Goal: Task Accomplishment & Management: Use online tool/utility

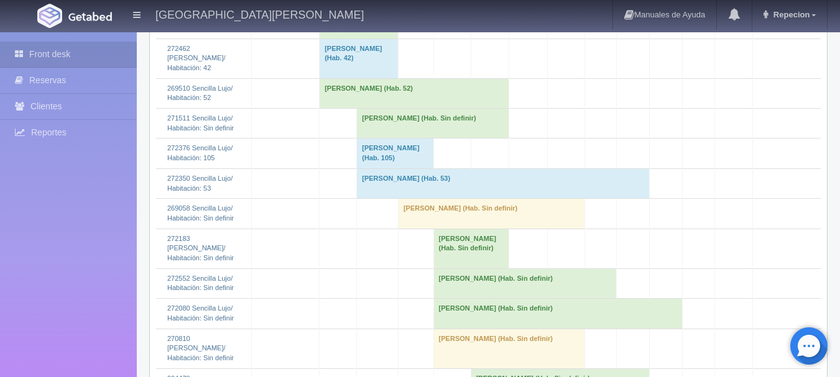
scroll to position [1779, 0]
click at [399, 139] on td "Laura Martinez (Hab. Sin definir)" at bounding box center [433, 124] width 152 height 30
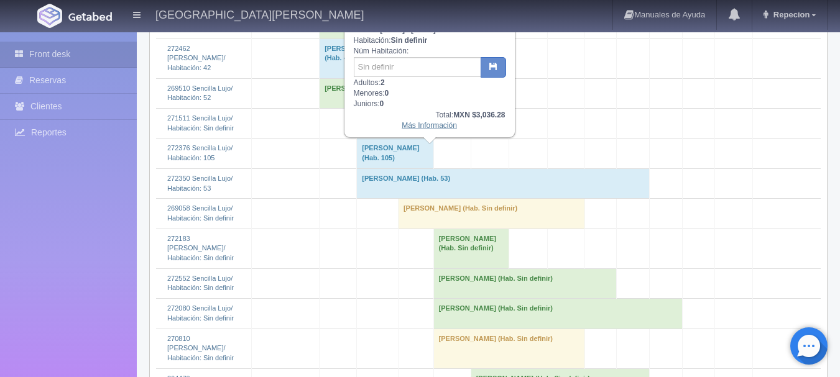
click at [423, 129] on link "Más Información" at bounding box center [429, 125] width 55 height 9
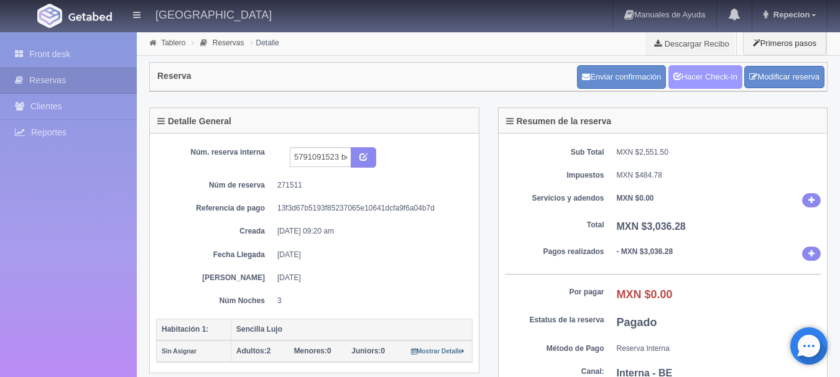
click at [696, 78] on link "Hacer Check-In" at bounding box center [705, 77] width 74 height 24
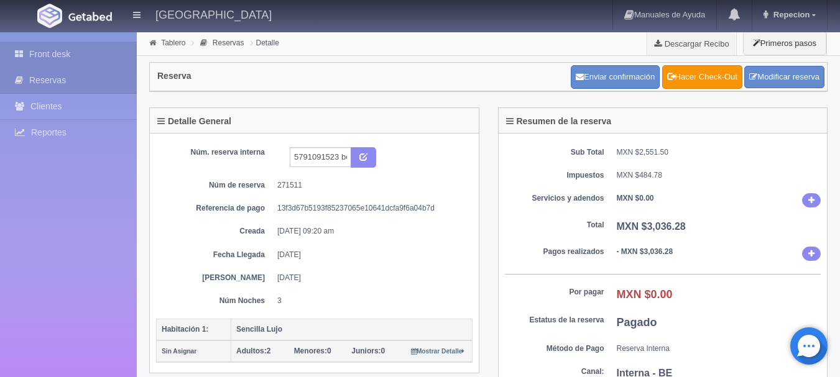
click at [70, 54] on link "Front desk" at bounding box center [68, 54] width 137 height 25
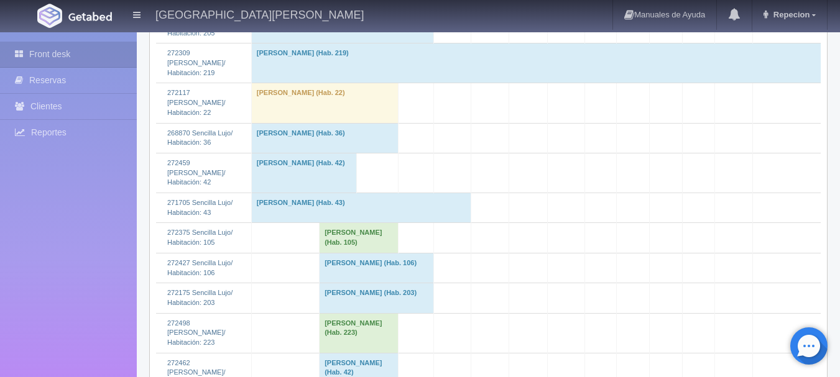
scroll to position [1803, 0]
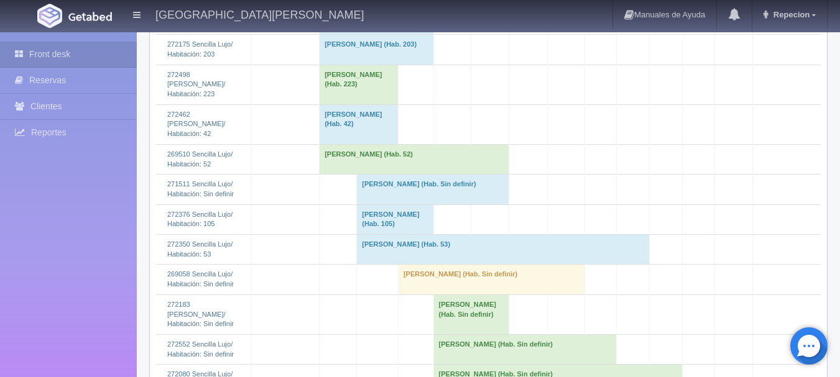
click at [375, 205] on td "Laura Martinez (Hab. Sin definir)" at bounding box center [433, 190] width 152 height 30
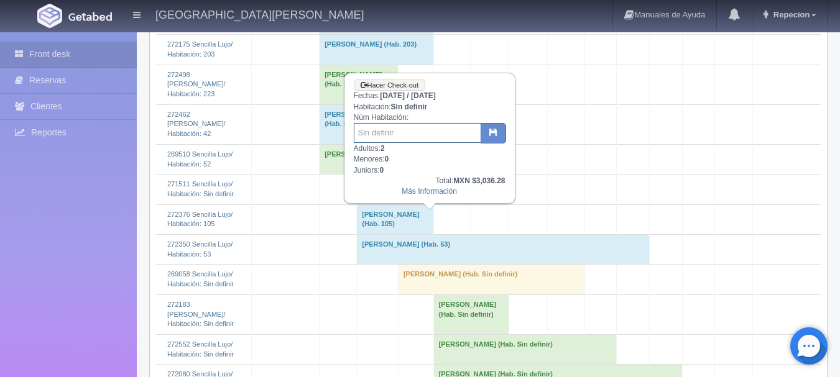
click at [383, 139] on input "text" at bounding box center [417, 133] width 127 height 20
type input "42"
click at [489, 134] on icon "button" at bounding box center [493, 132] width 8 height 8
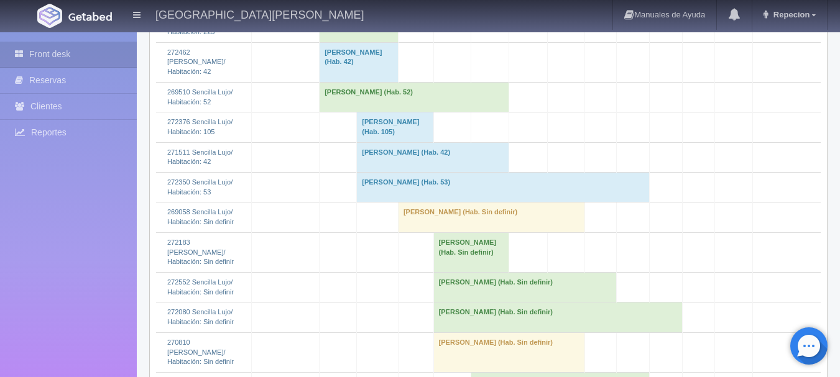
scroll to position [1803, 0]
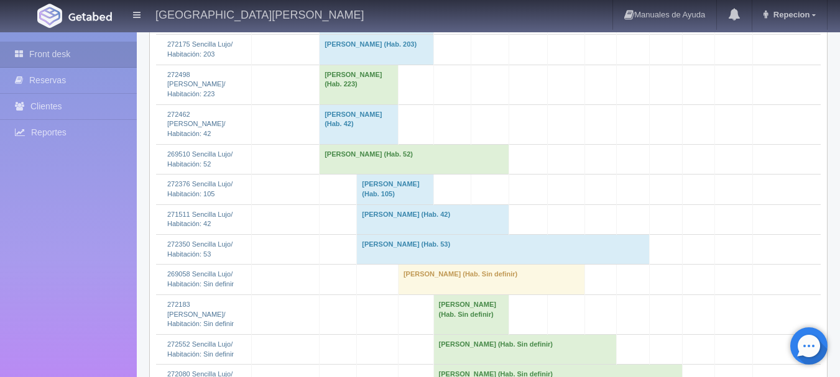
click at [399, 234] on td "[PERSON_NAME] (Hab. 42)" at bounding box center [433, 220] width 152 height 30
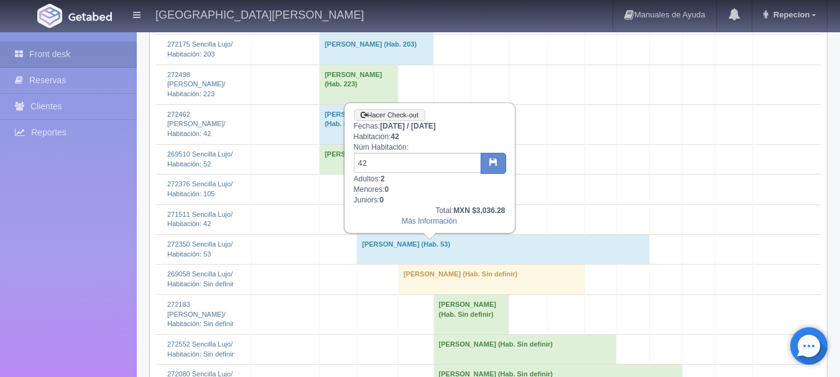
click at [399, 234] on td "[PERSON_NAME] (Hab. 42)" at bounding box center [433, 220] width 152 height 30
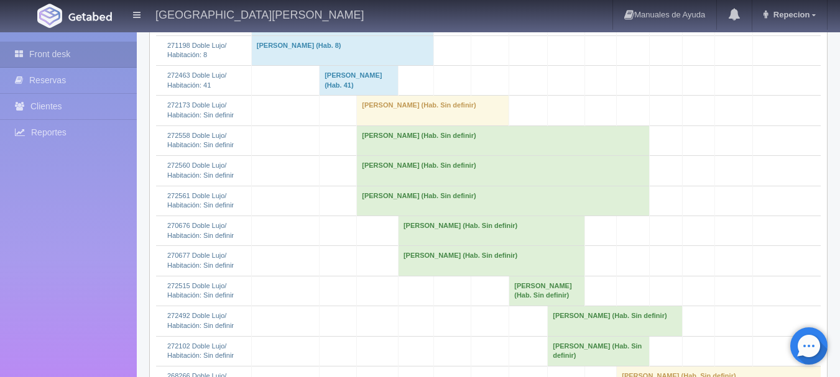
scroll to position [684, 0]
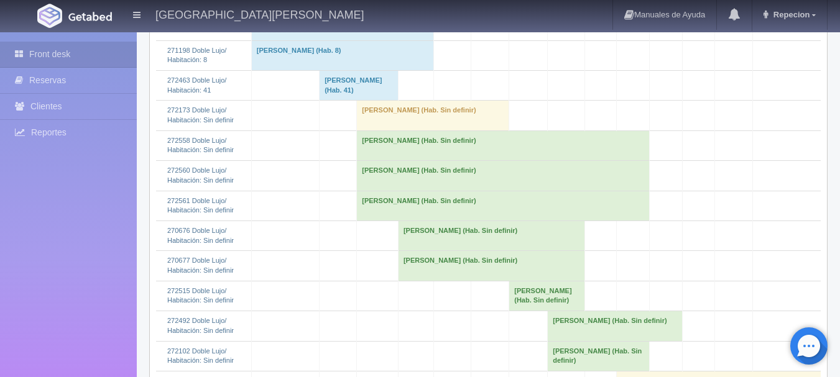
click at [378, 131] on td "[PERSON_NAME] (Hab. Sin definir)" at bounding box center [433, 116] width 152 height 30
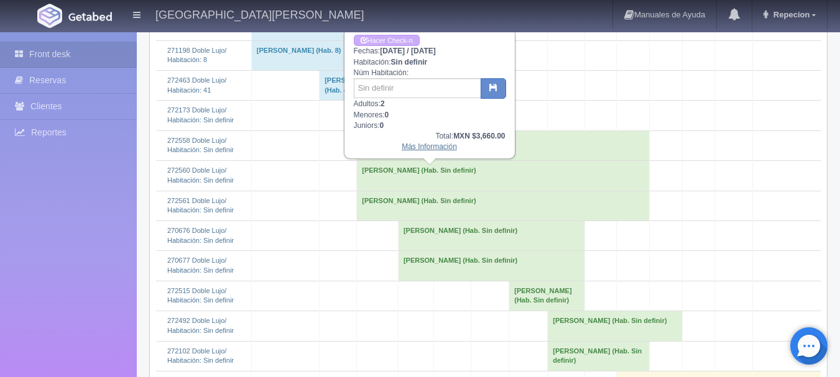
click at [415, 149] on link "Más Información" at bounding box center [429, 146] width 55 height 9
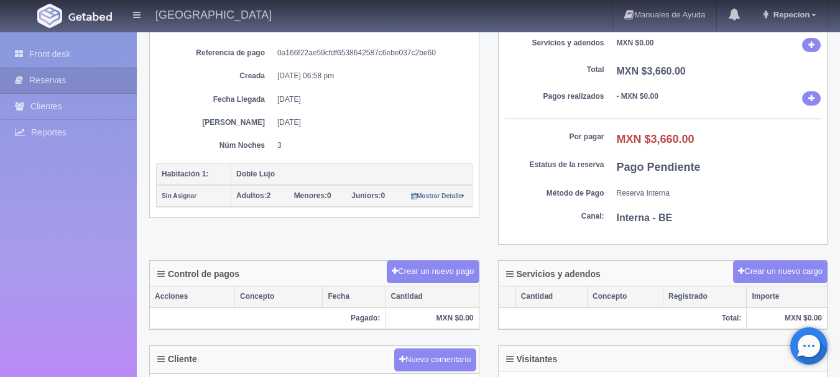
scroll to position [147, 0]
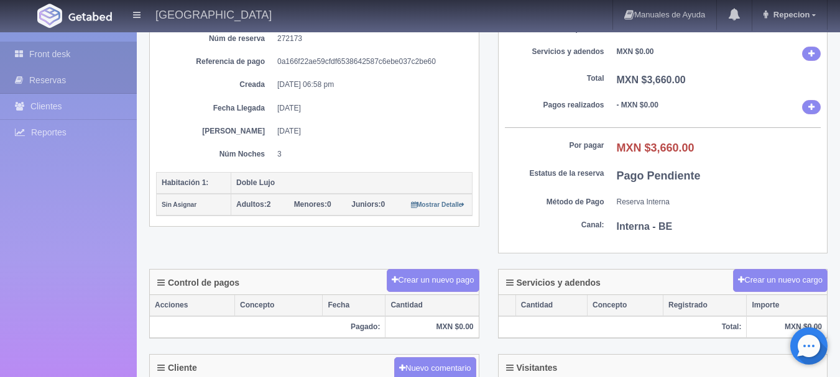
click at [65, 57] on link "Front desk" at bounding box center [68, 54] width 137 height 25
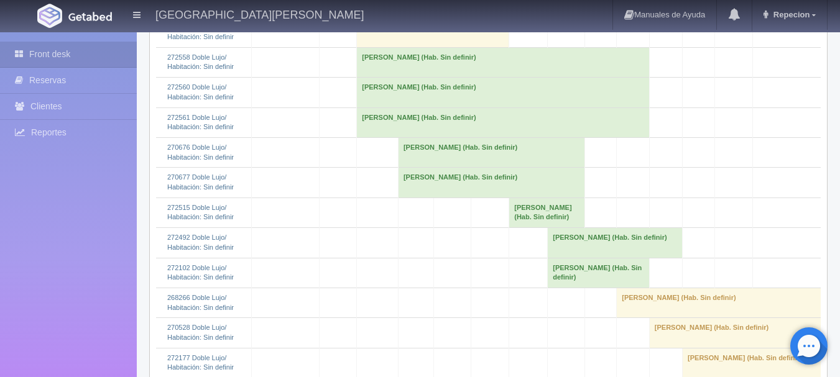
scroll to position [746, 0]
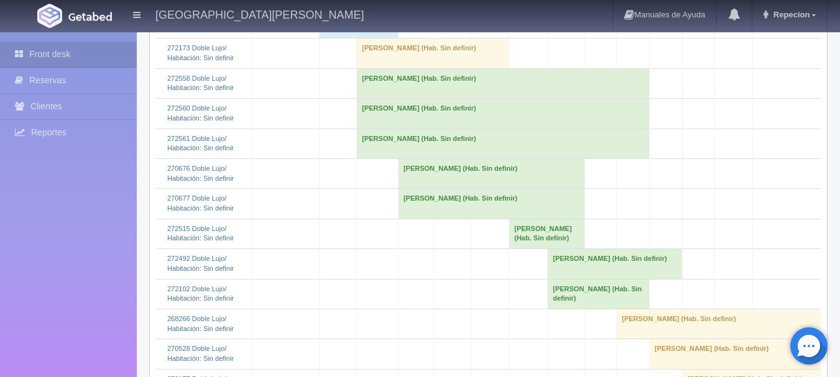
click at [386, 98] on td "[PERSON_NAME] (Hab. Sin definir)" at bounding box center [503, 83] width 293 height 30
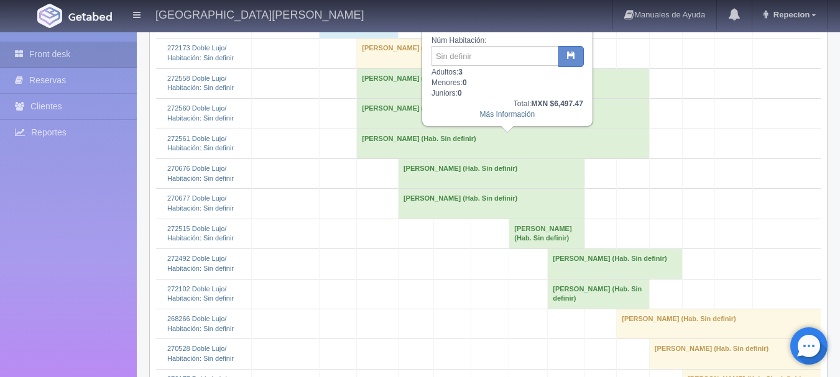
click at [412, 98] on td "[PERSON_NAME] (Hab. Sin definir)" at bounding box center [503, 83] width 293 height 30
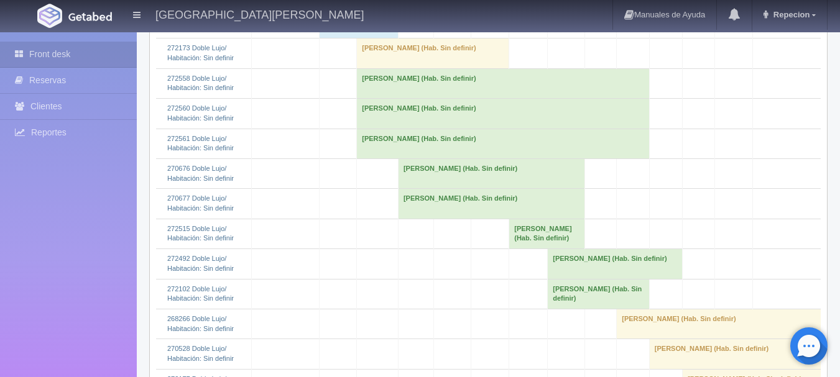
click at [391, 129] on td "Eduardo Morones Perez (Hab. Sin definir)" at bounding box center [503, 114] width 293 height 30
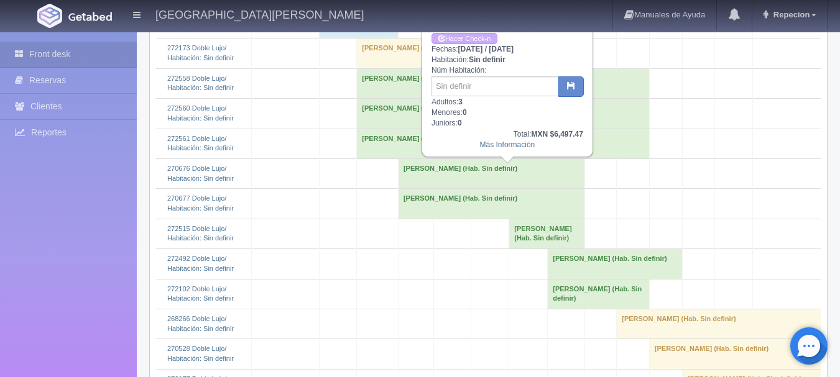
click at [391, 129] on td "Eduardo Morones Perez (Hab. Sin definir)" at bounding box center [503, 114] width 293 height 30
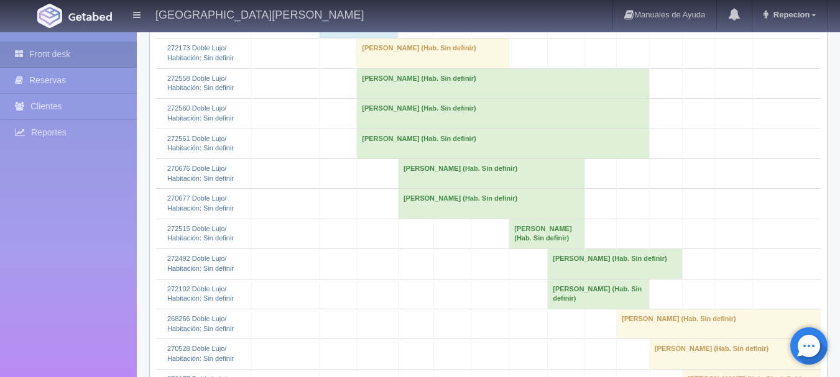
click at [386, 159] on td "[PERSON_NAME] (Hab. Sin definir)" at bounding box center [503, 144] width 293 height 30
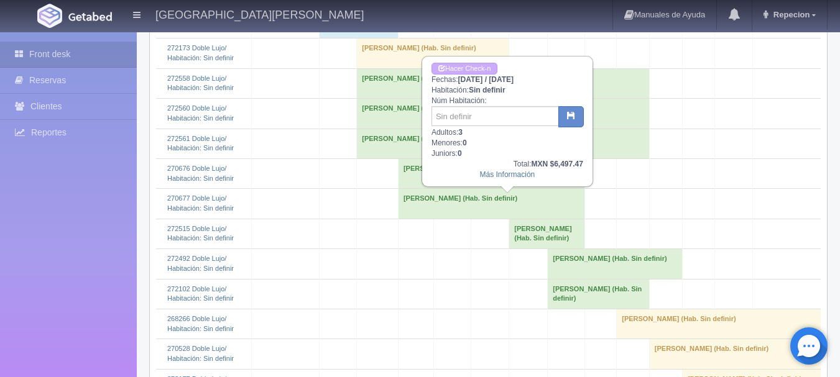
click at [387, 159] on td "[PERSON_NAME] (Hab. Sin definir)" at bounding box center [503, 144] width 293 height 30
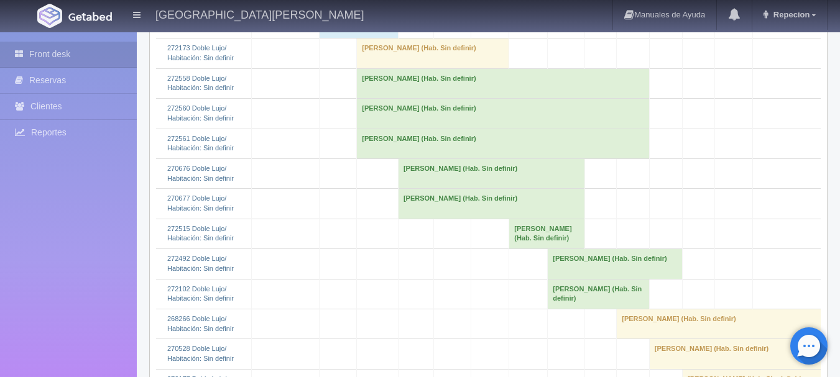
click at [410, 98] on td "[PERSON_NAME] (Hab. Sin definir)" at bounding box center [503, 83] width 293 height 30
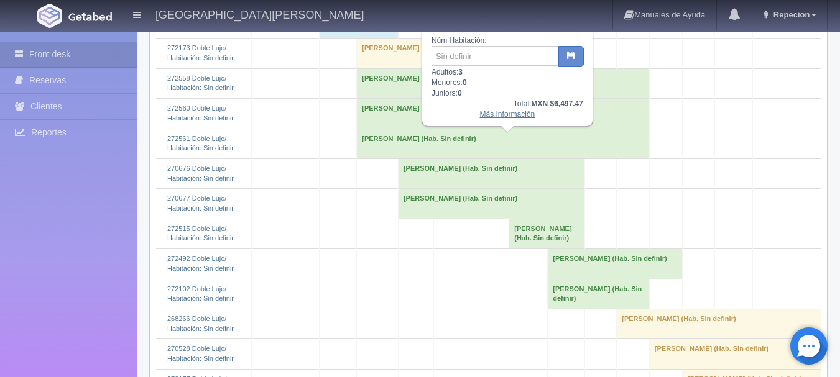
click at [492, 114] on link "Más Información" at bounding box center [507, 114] width 55 height 9
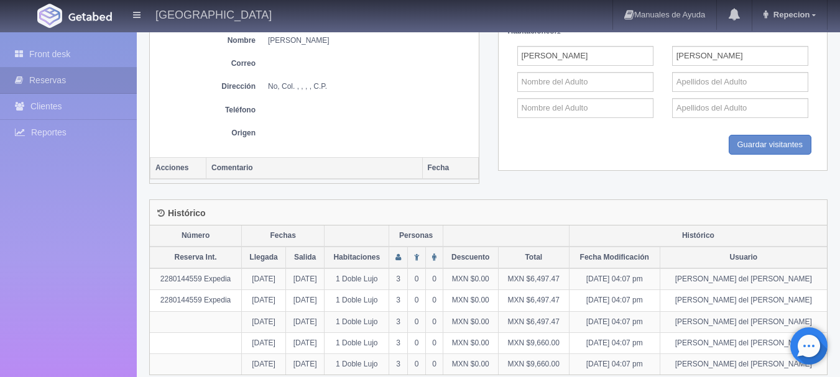
scroll to position [554, 0]
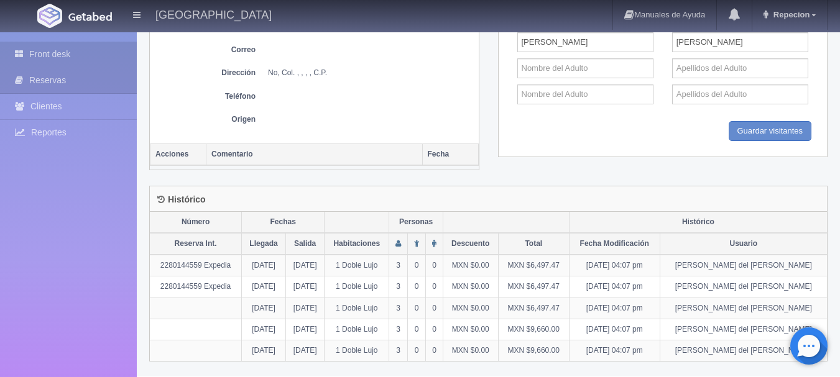
click at [49, 55] on link "Front desk" at bounding box center [68, 54] width 137 height 25
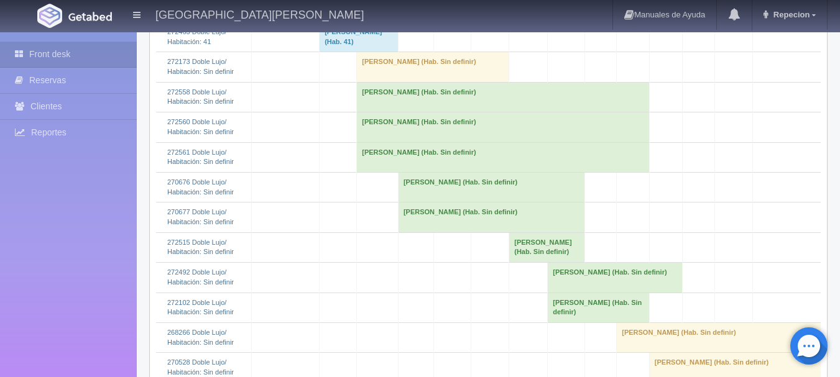
scroll to position [746, 0]
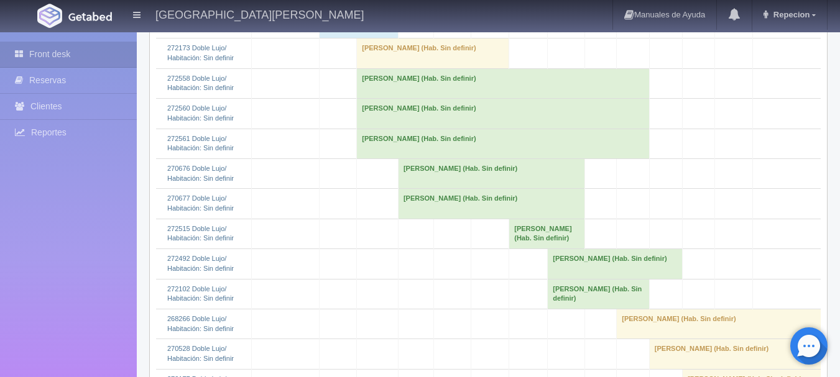
click at [390, 98] on td "[PERSON_NAME] (Hab. Sin definir)" at bounding box center [503, 83] width 293 height 30
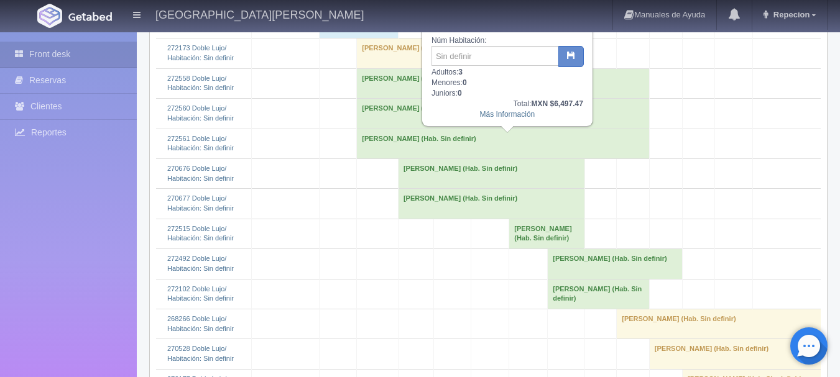
click at [385, 98] on td "[PERSON_NAME] (Hab. Sin definir)" at bounding box center [503, 83] width 293 height 30
click at [400, 98] on td "[PERSON_NAME] (Hab. Sin definir)" at bounding box center [503, 83] width 293 height 30
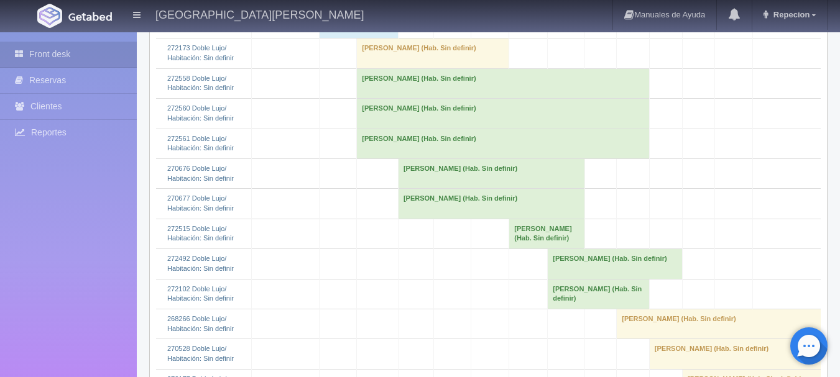
click at [402, 98] on td "[PERSON_NAME] (Hab. Sin definir)" at bounding box center [503, 83] width 293 height 30
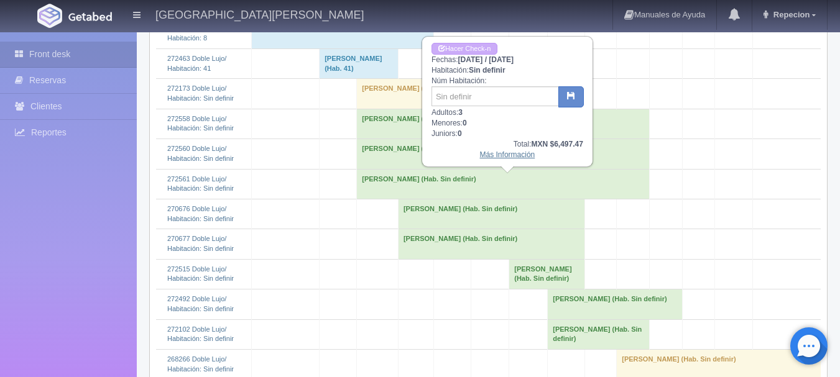
scroll to position [684, 0]
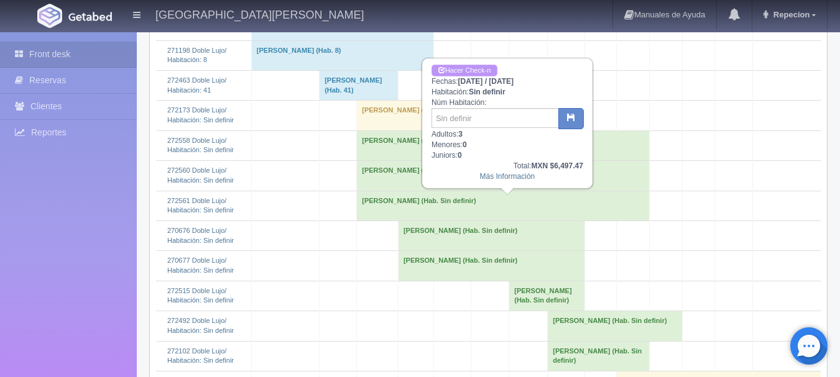
click at [486, 73] on link "Hacer Check-n" at bounding box center [464, 71] width 66 height 12
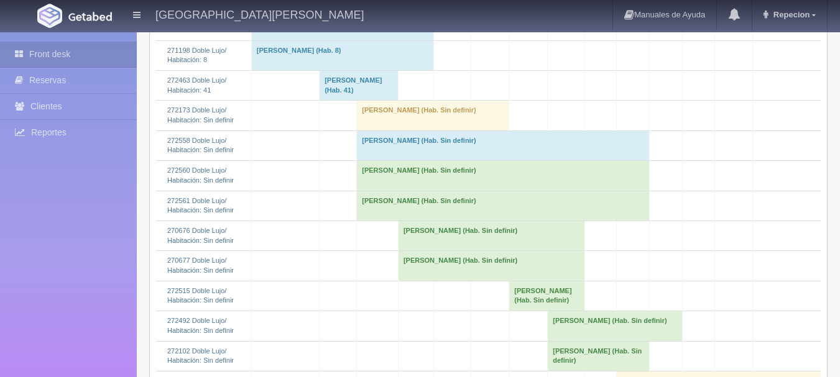
scroll to position [684, 0]
click at [410, 191] on td "[PERSON_NAME] (Hab. Sin definir)" at bounding box center [503, 176] width 293 height 30
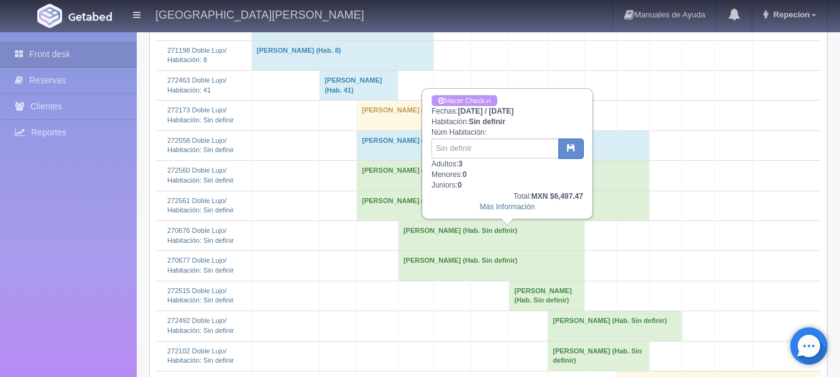
click at [485, 99] on link "Hacer Check-n" at bounding box center [464, 101] width 66 height 12
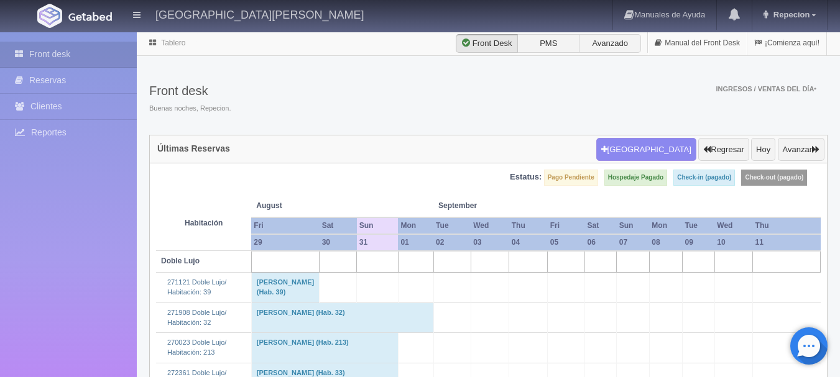
scroll to position [684, 0]
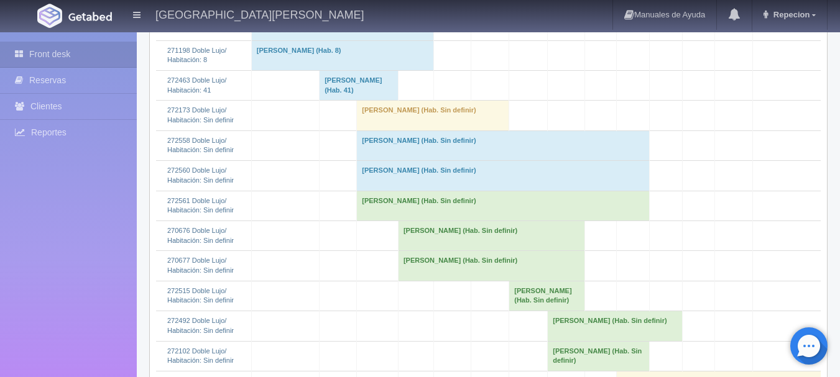
click at [400, 221] on td "[PERSON_NAME] (Hab. Sin definir)" at bounding box center [503, 206] width 293 height 30
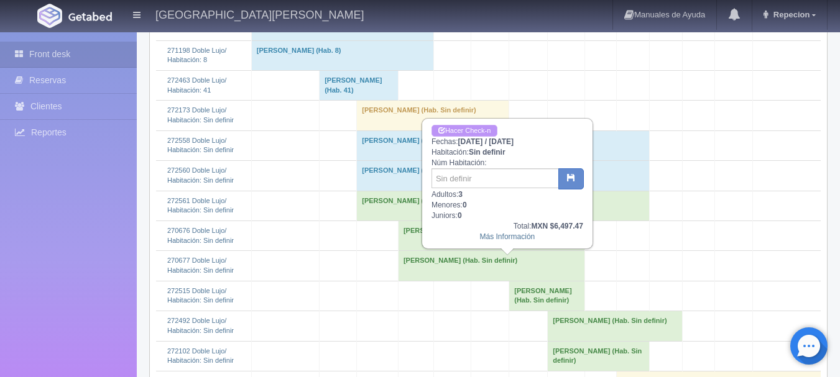
click at [462, 130] on link "Hacer Check-n" at bounding box center [464, 131] width 66 height 12
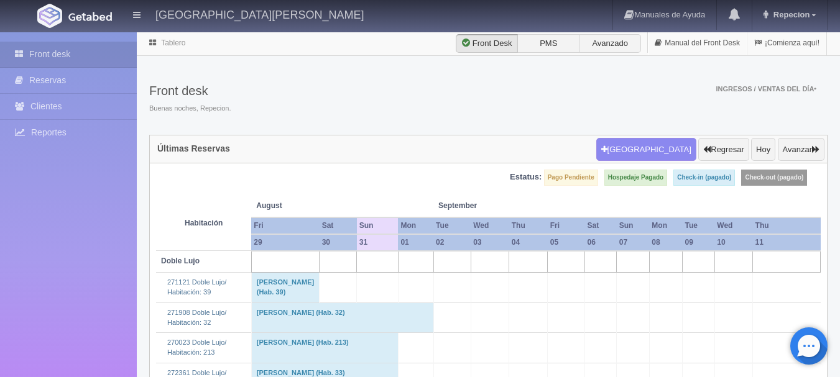
scroll to position [684, 0]
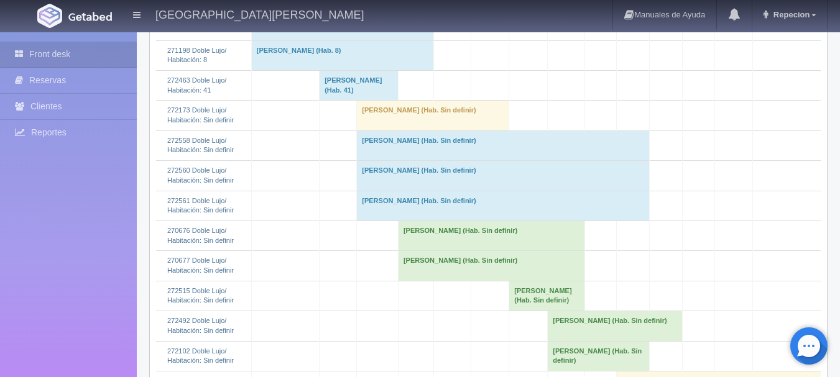
click at [382, 160] on td "Eduardo Morones Perez (Hab. Sin definir)" at bounding box center [503, 146] width 293 height 30
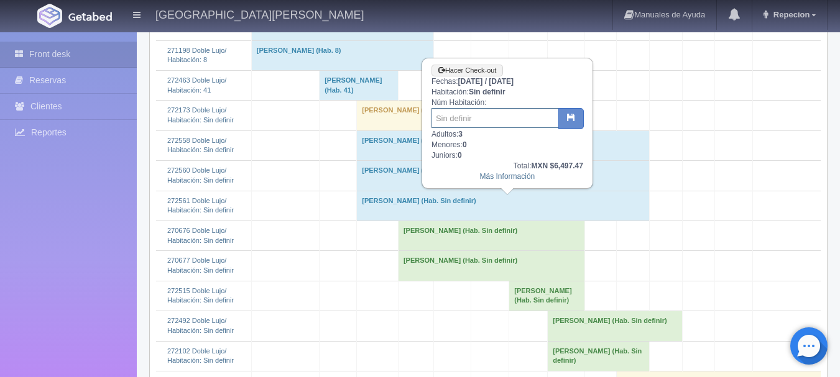
click at [462, 124] on input "text" at bounding box center [494, 118] width 127 height 20
type input "33"
click at [568, 117] on icon "button" at bounding box center [571, 117] width 8 height 8
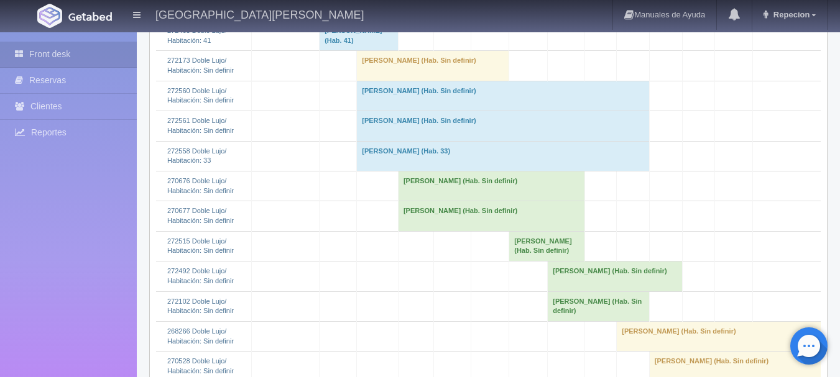
scroll to position [746, 0]
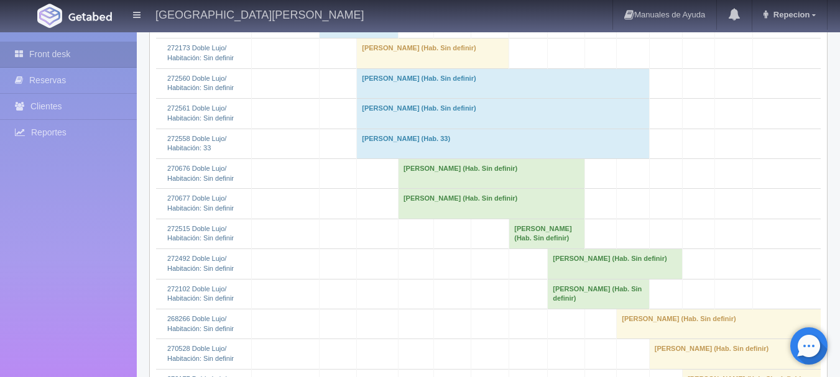
click at [400, 98] on td "[PERSON_NAME] (Hab. Sin definir)" at bounding box center [503, 83] width 293 height 30
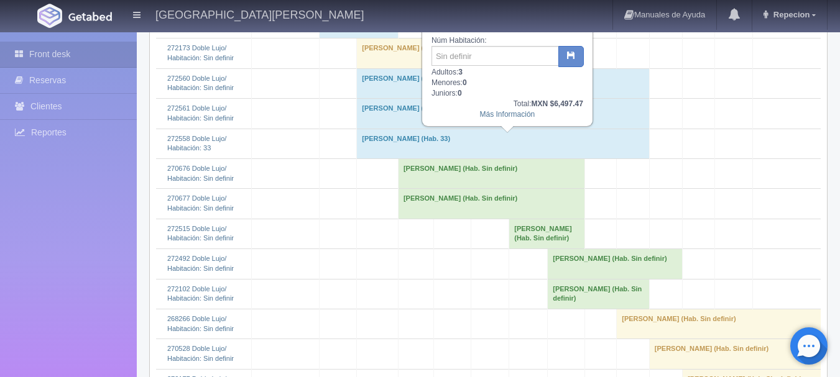
click at [440, 129] on td "[PERSON_NAME] (Hab. Sin definir)" at bounding box center [503, 114] width 293 height 30
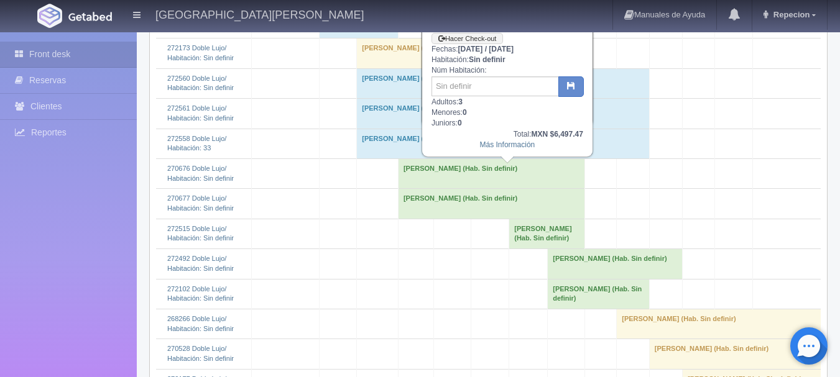
click at [467, 159] on td "Eduardo Morones Perez (Hab. 33)" at bounding box center [503, 144] width 293 height 30
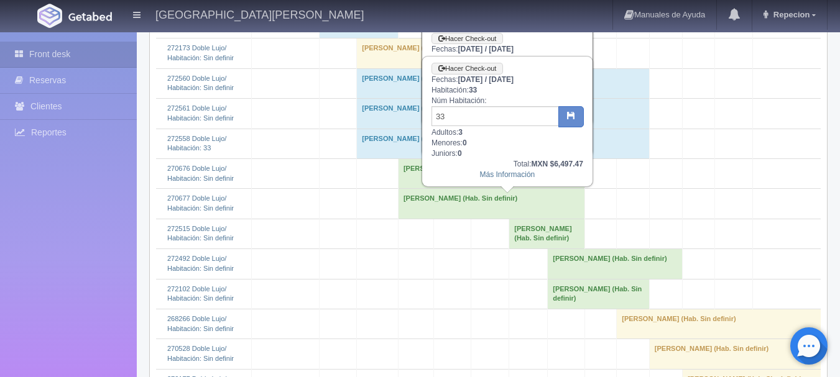
click at [467, 159] on td "Eduardo Morones Perez (Hab. 33)" at bounding box center [503, 144] width 293 height 30
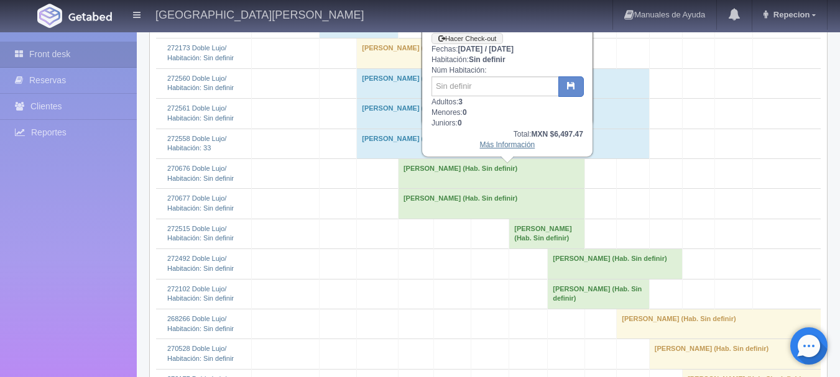
click at [500, 149] on link "Más Información" at bounding box center [507, 145] width 55 height 9
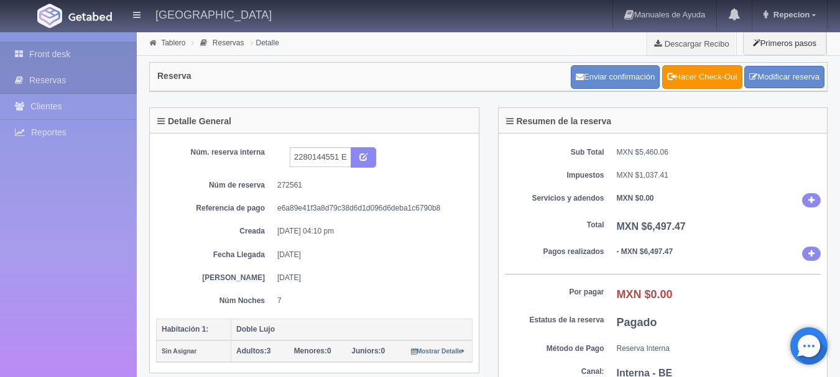
click at [53, 52] on link "Front desk" at bounding box center [68, 54] width 137 height 25
